Goal: Consume media (video, audio): Consume media (video, audio)

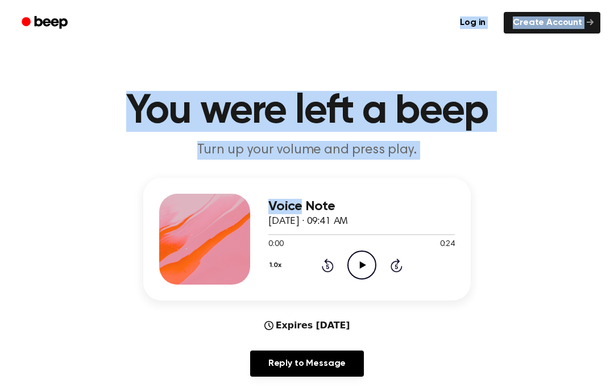
click at [362, 257] on icon "Play Audio" at bounding box center [361, 265] width 29 height 29
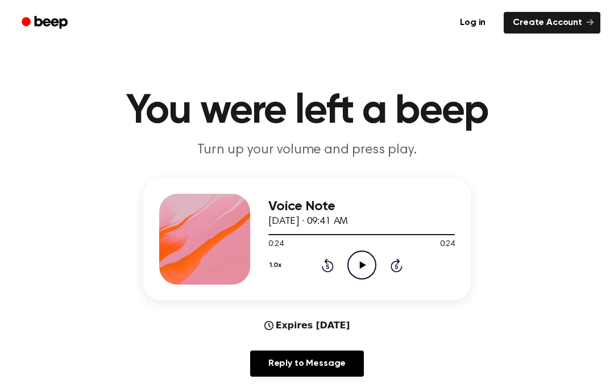
click at [363, 267] on icon at bounding box center [362, 264] width 6 height 7
click at [367, 257] on icon "Play Audio" at bounding box center [361, 265] width 29 height 29
click at [355, 283] on div "Voice Note October 4, 2024 · 09:41 AM 0:24 0:24 Your browser does not support t…" at bounding box center [361, 239] width 186 height 91
click at [363, 264] on icon at bounding box center [362, 264] width 6 height 7
click at [370, 257] on icon "Play Audio" at bounding box center [361, 265] width 29 height 29
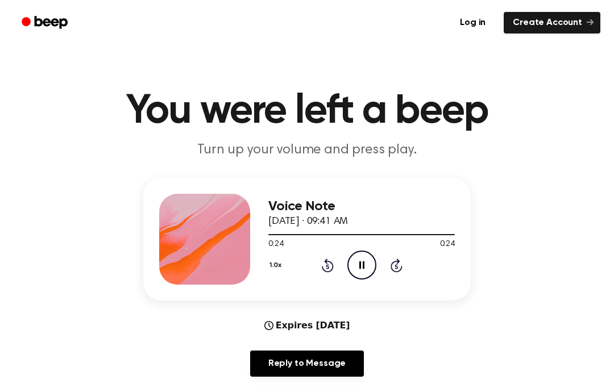
click at [365, 265] on icon "Pause Audio" at bounding box center [361, 265] width 29 height 29
click at [364, 272] on icon "Play Audio" at bounding box center [361, 265] width 29 height 29
click at [358, 268] on icon "Play Audio" at bounding box center [361, 265] width 29 height 29
click at [371, 267] on icon "Play Audio" at bounding box center [361, 265] width 29 height 29
click at [359, 260] on icon "Play Audio" at bounding box center [361, 265] width 29 height 29
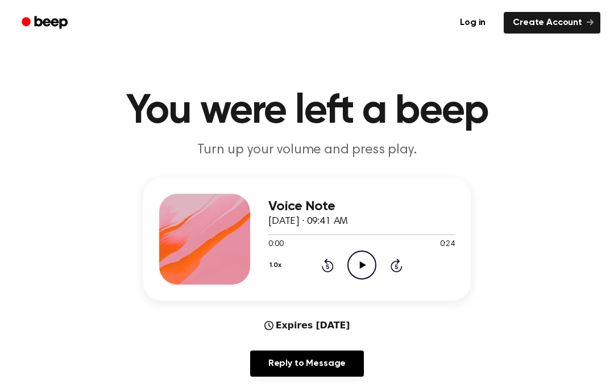
click at [367, 257] on icon "Play Audio" at bounding box center [361, 265] width 29 height 29
click at [373, 260] on icon "Play Audio" at bounding box center [361, 265] width 29 height 29
click at [366, 263] on icon "Play Audio" at bounding box center [361, 265] width 29 height 29
click at [365, 260] on icon "Pause Audio" at bounding box center [361, 265] width 29 height 29
click at [361, 260] on icon "Play Audio" at bounding box center [361, 265] width 29 height 29
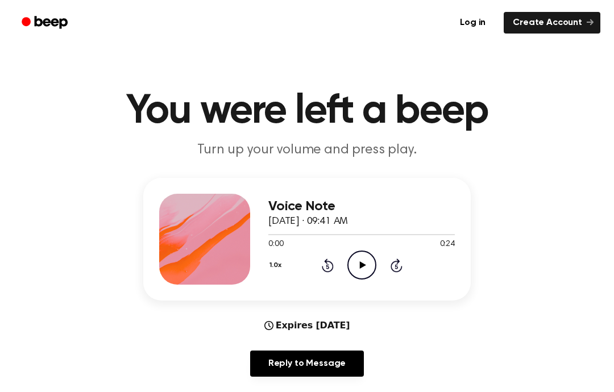
click at [368, 261] on icon "Play Audio" at bounding box center [361, 265] width 29 height 29
click at [360, 268] on icon at bounding box center [362, 264] width 6 height 7
click at [387, 257] on div "1.0x Rewind 5 seconds Play Audio Skip 5 seconds" at bounding box center [361, 265] width 186 height 29
click at [356, 261] on icon "Play Audio" at bounding box center [361, 265] width 29 height 29
click at [359, 263] on icon "Play Audio" at bounding box center [361, 265] width 29 height 29
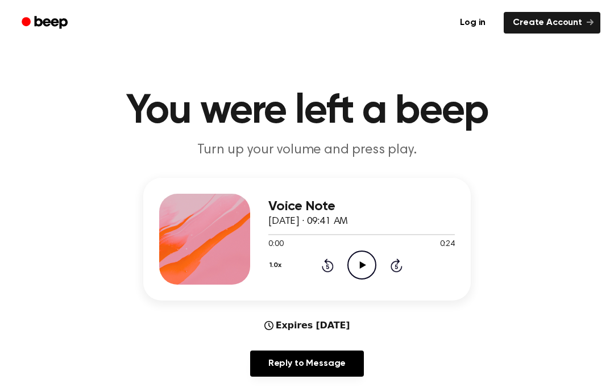
click at [358, 268] on icon "Play Audio" at bounding box center [361, 265] width 29 height 29
click at [369, 263] on icon "Play Audio" at bounding box center [361, 265] width 29 height 29
click at [359, 265] on icon "Pause Audio" at bounding box center [361, 265] width 29 height 29
click at [363, 259] on icon "Play Audio" at bounding box center [361, 265] width 29 height 29
click at [372, 261] on icon "Pause Audio" at bounding box center [361, 265] width 29 height 29
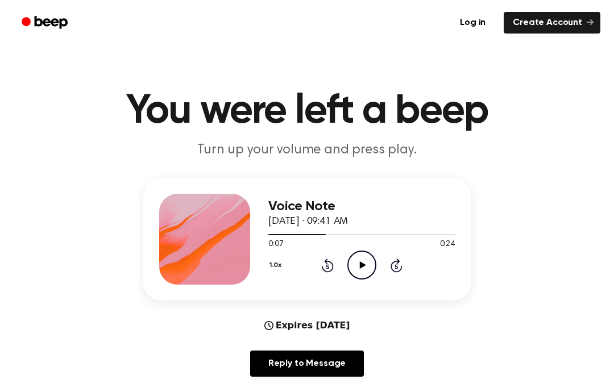
click at [349, 272] on circle at bounding box center [362, 265] width 28 height 28
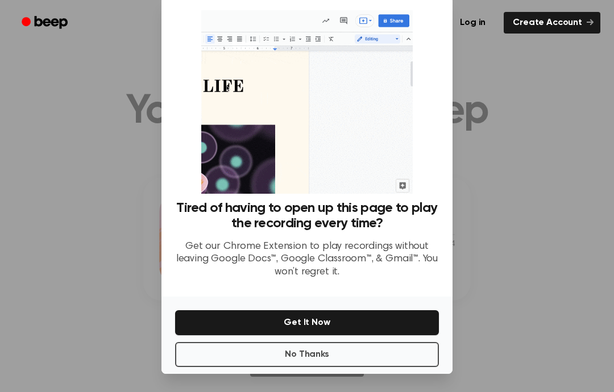
scroll to position [45, 0]
click at [361, 310] on button "Get It Now" at bounding box center [307, 322] width 264 height 25
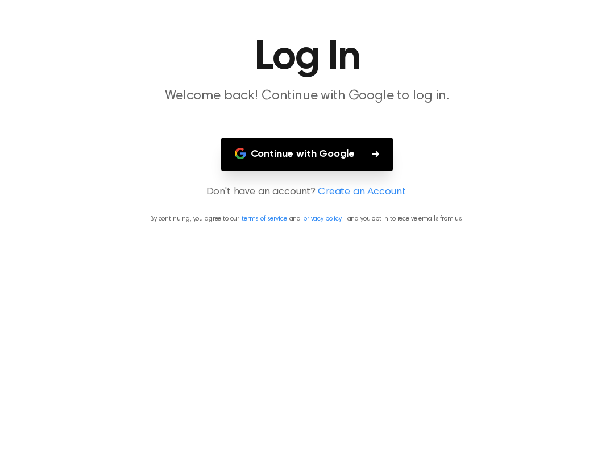
scroll to position [11, 0]
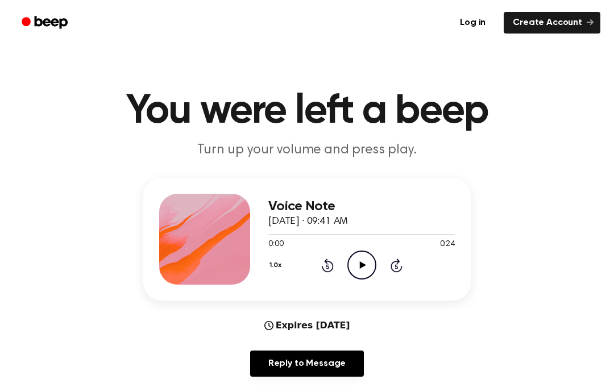
click at [355, 269] on icon "Play Audio" at bounding box center [361, 265] width 29 height 29
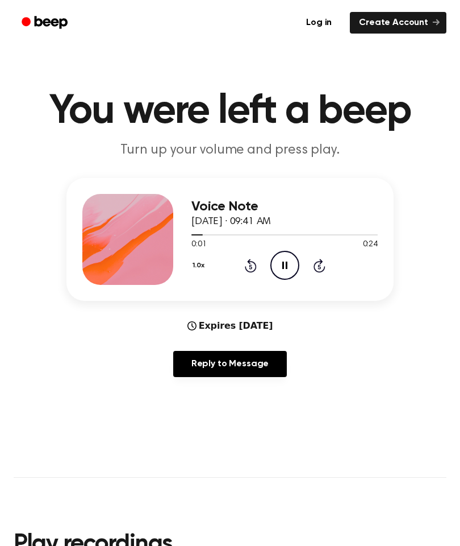
click at [3, 350] on main "You were left a beep Turn up your volume and press play. Voice Note October 4, …" at bounding box center [230, 383] width 460 height 767
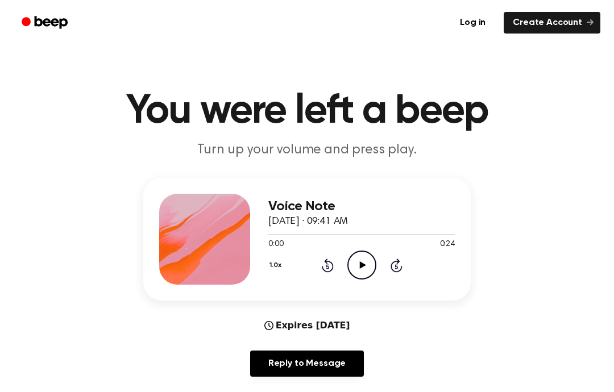
scroll to position [8, 0]
